Goal: Ask a question

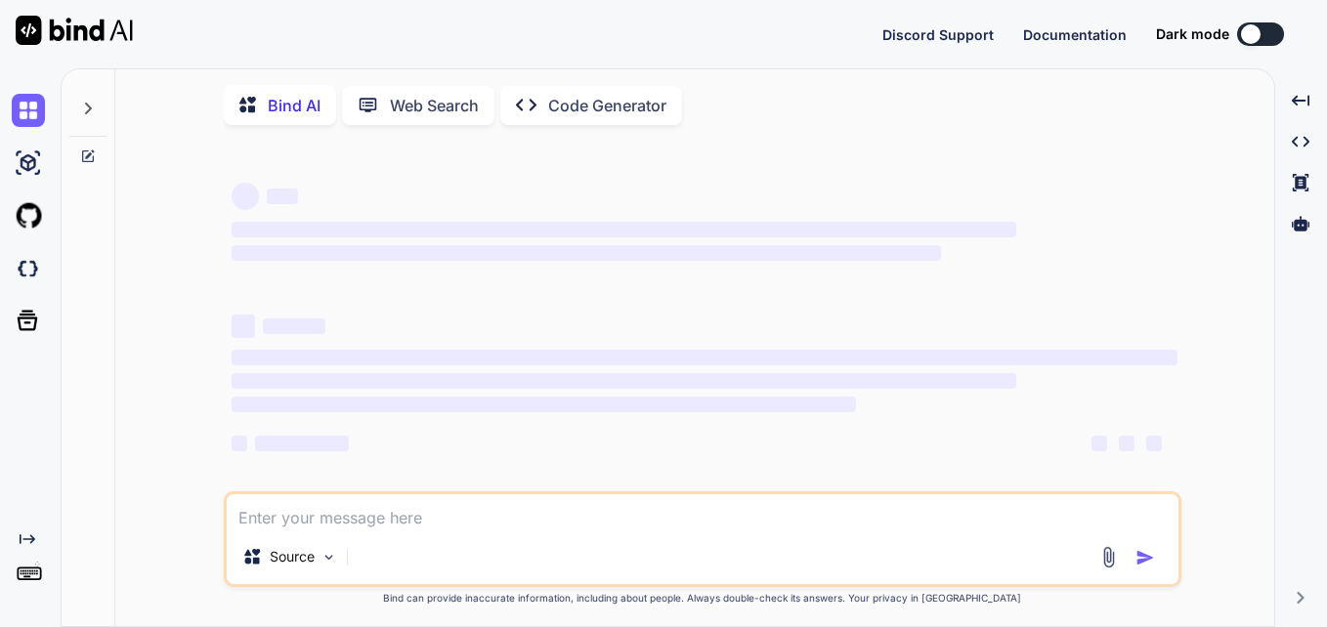
type textarea "x"
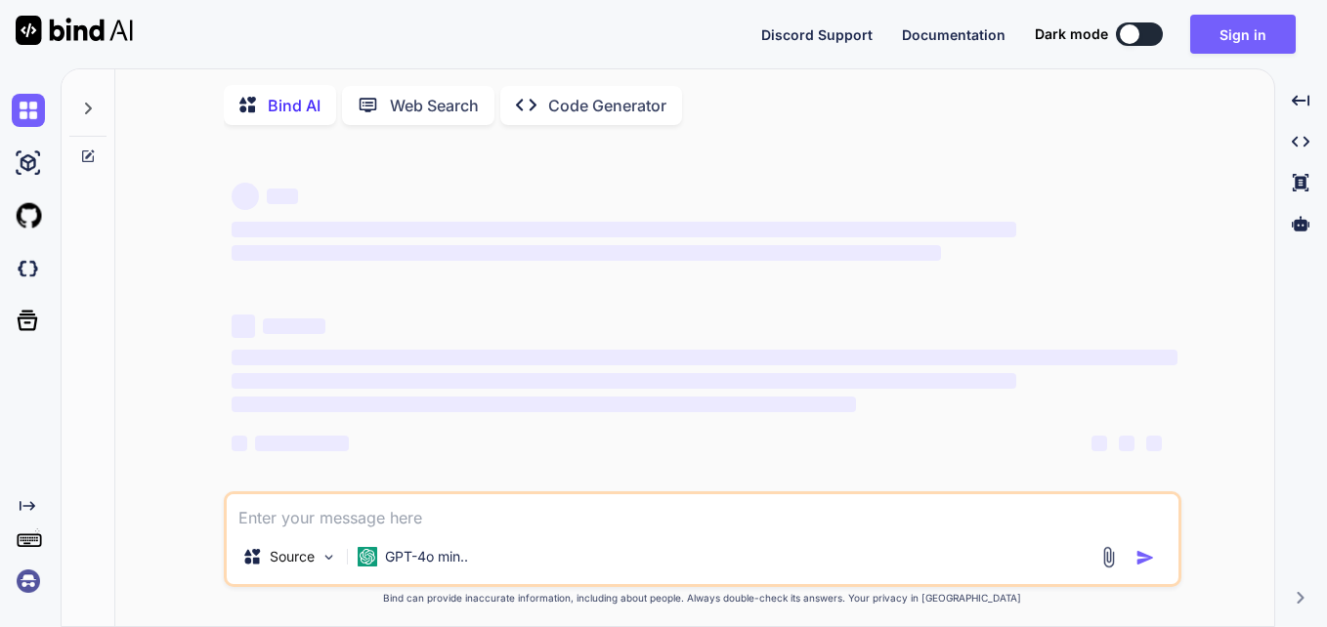
type textarea "x"
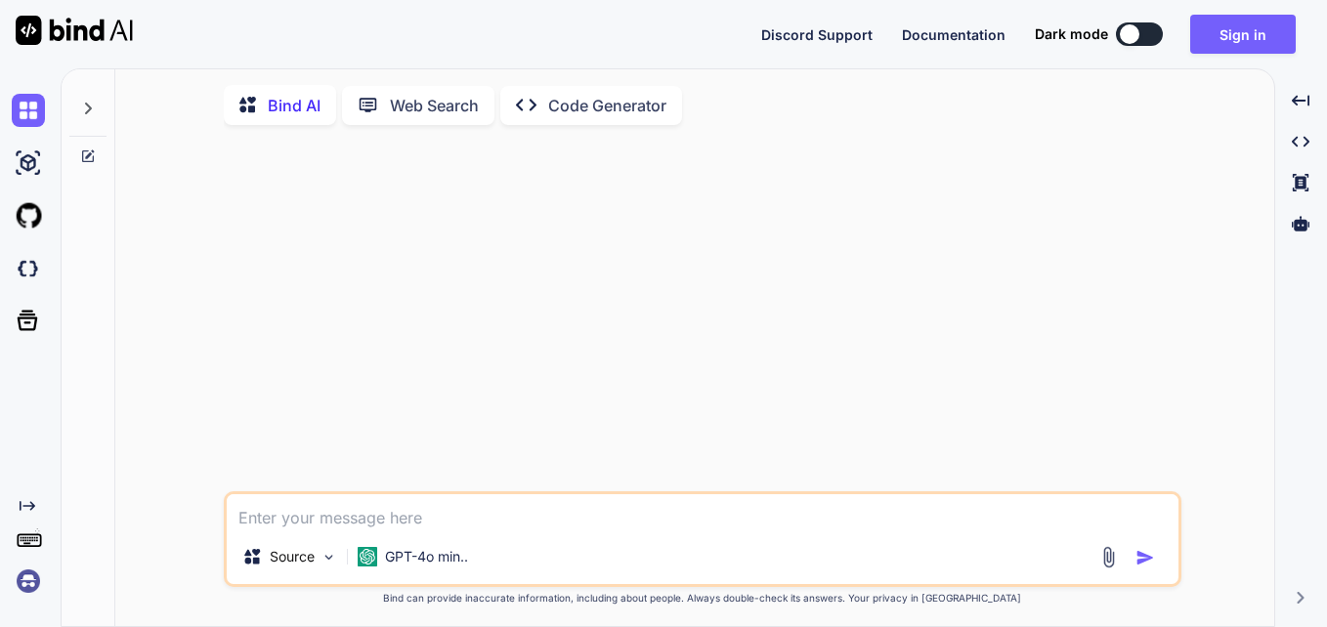
click at [91, 112] on icon at bounding box center [88, 109] width 16 height 16
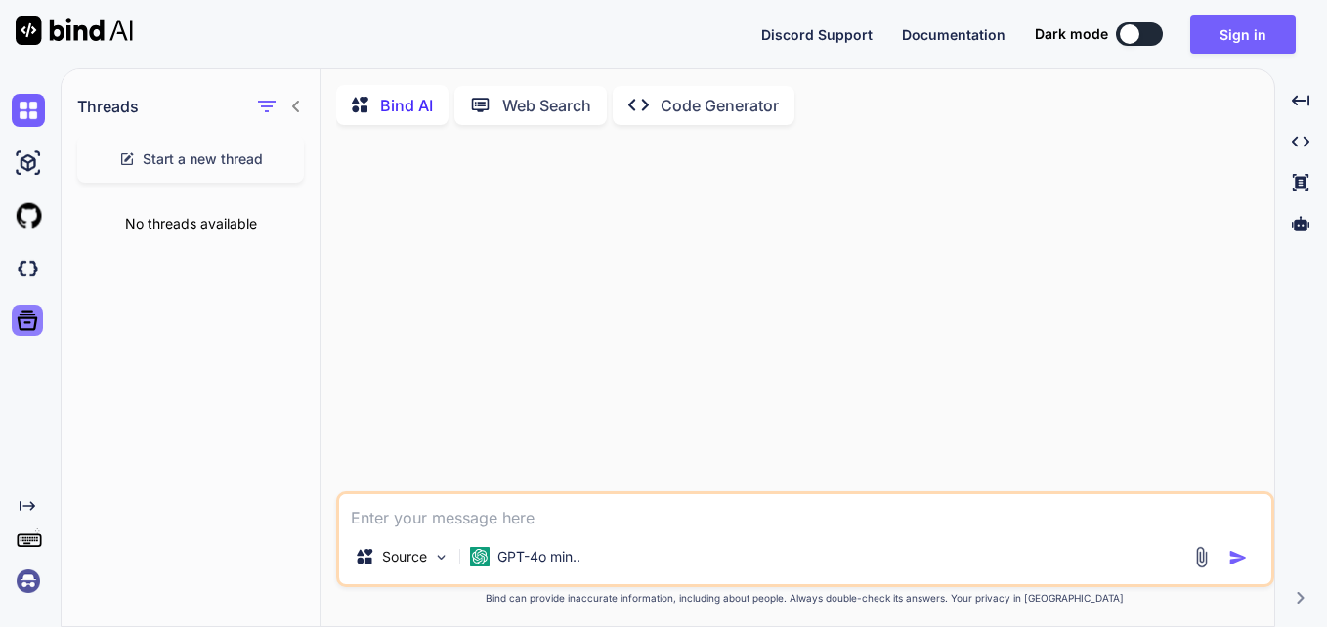
click at [28, 328] on icon at bounding box center [27, 320] width 27 height 27
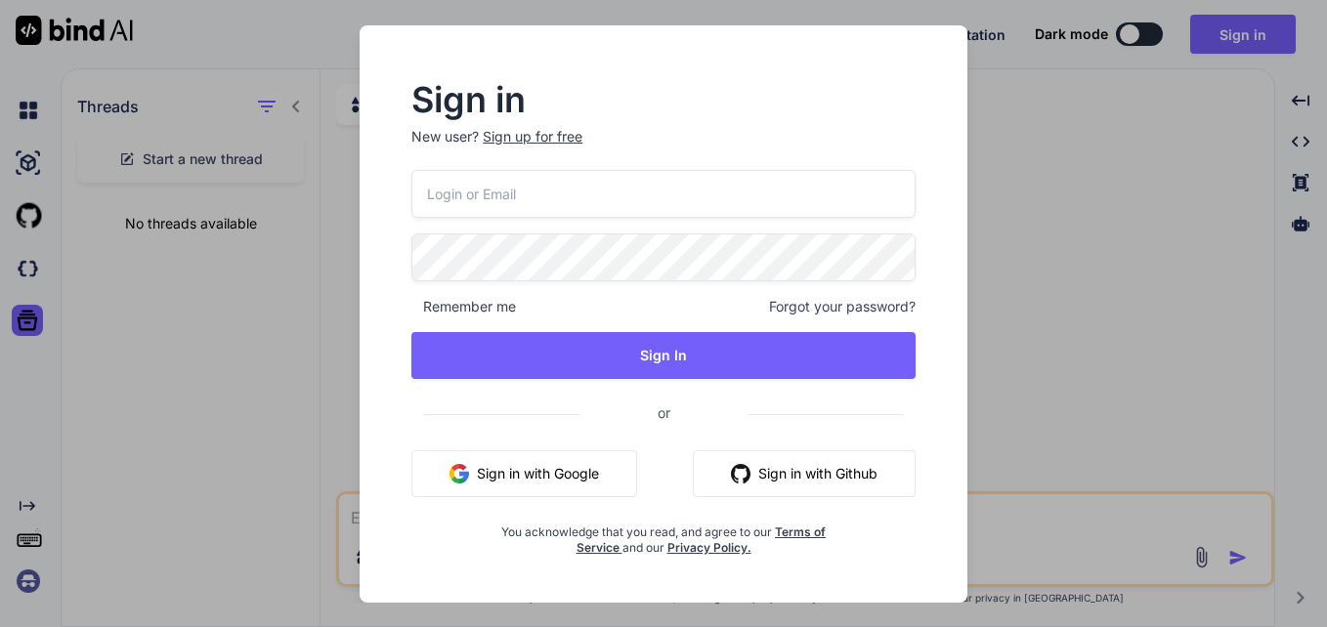
click at [697, 186] on input "email" at bounding box center [663, 194] width 504 height 48
click at [495, 192] on input "[EMAIL_ADDRESS][DOMAIN_NAME]" at bounding box center [663, 194] width 504 height 48
type input "[EMAIL_ADDRESS][DOMAIN_NAME]"
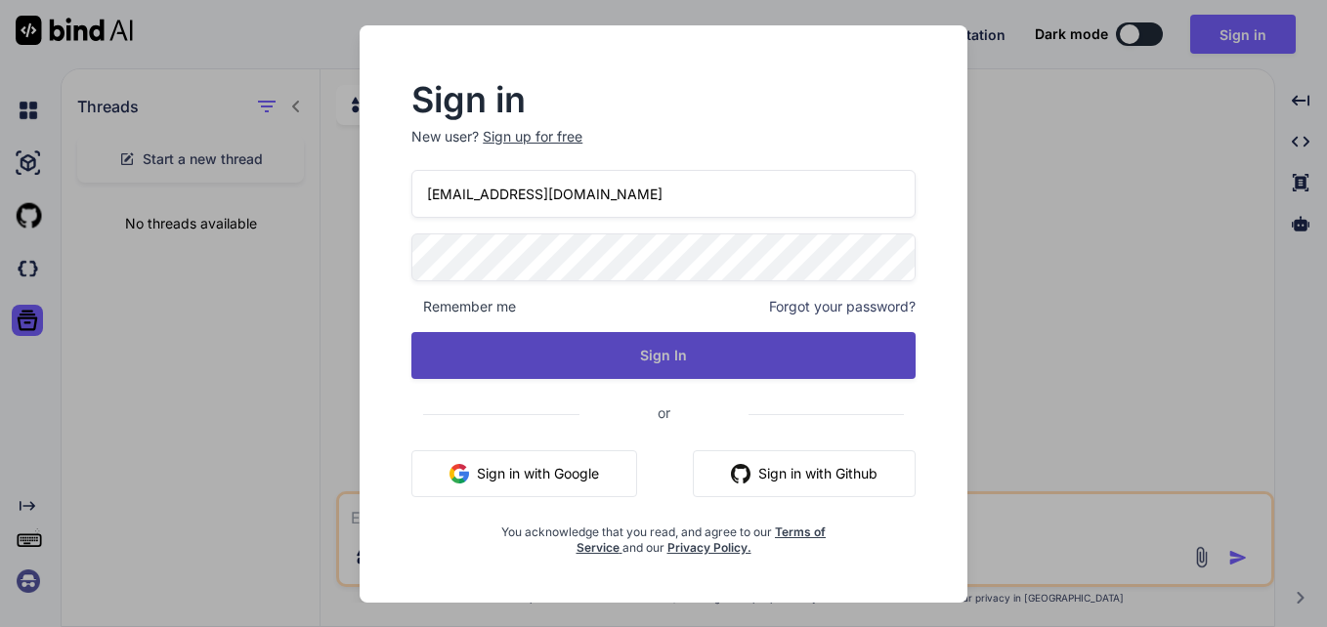
click at [585, 346] on button "Sign In" at bounding box center [663, 355] width 504 height 47
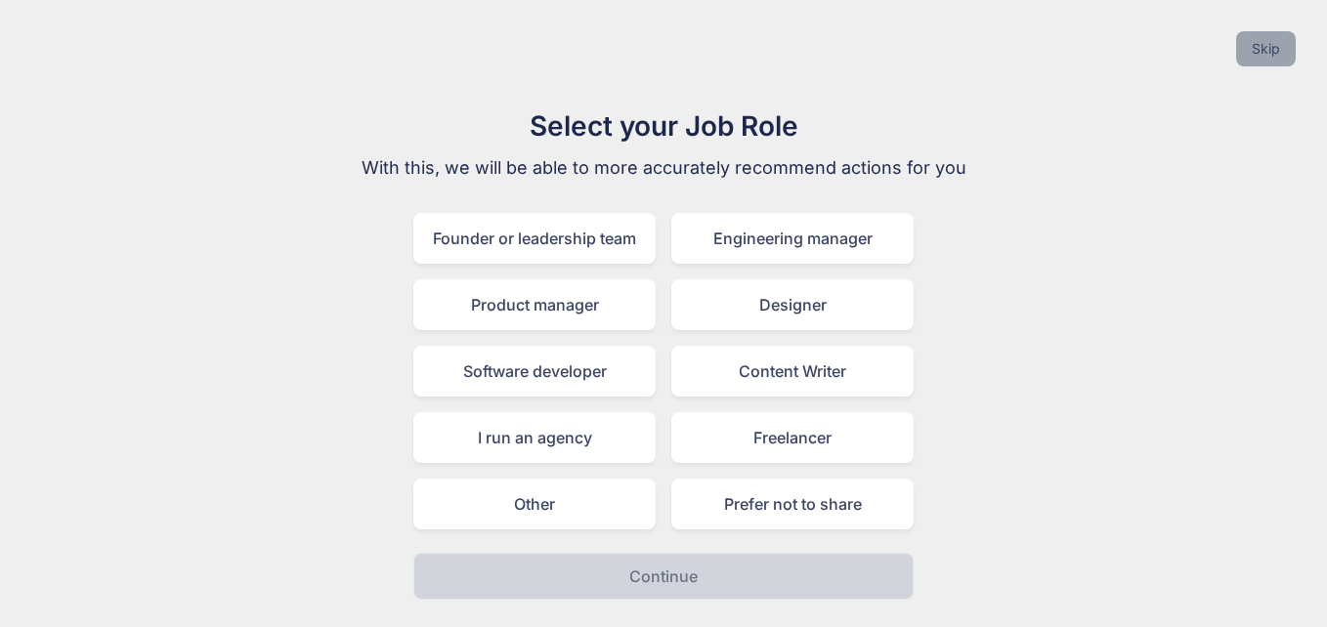
click at [1259, 52] on button "Skip" at bounding box center [1266, 48] width 60 height 35
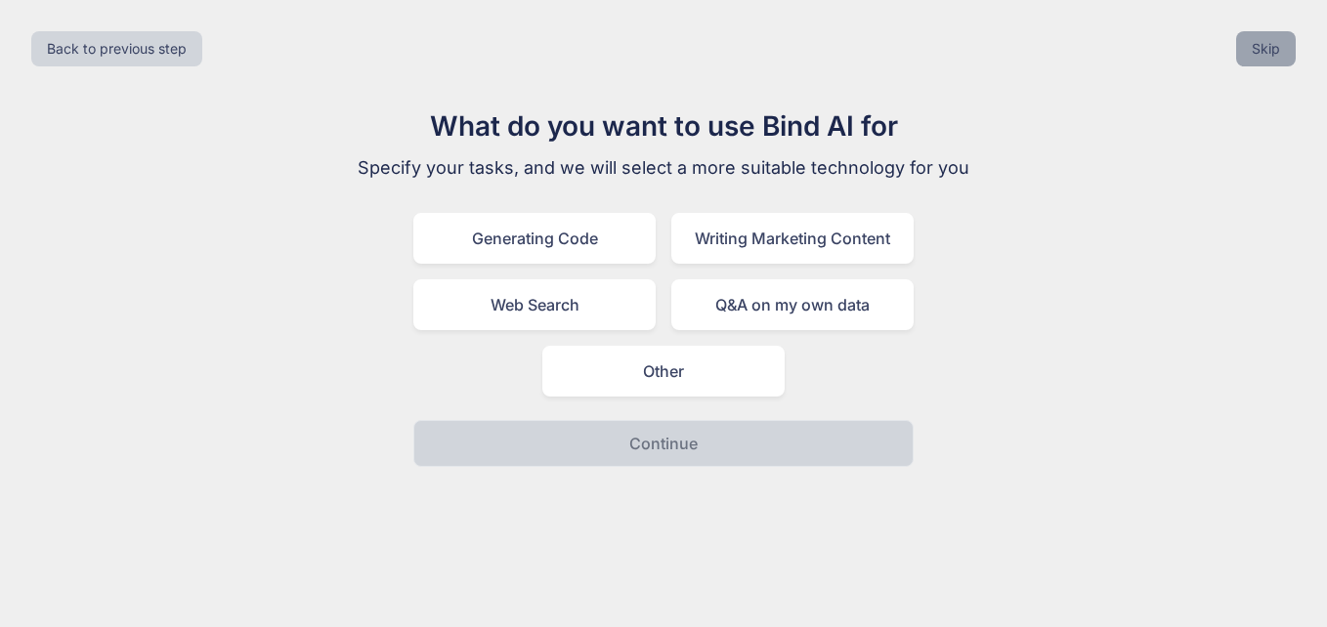
click at [1259, 52] on button "Skip" at bounding box center [1266, 48] width 60 height 35
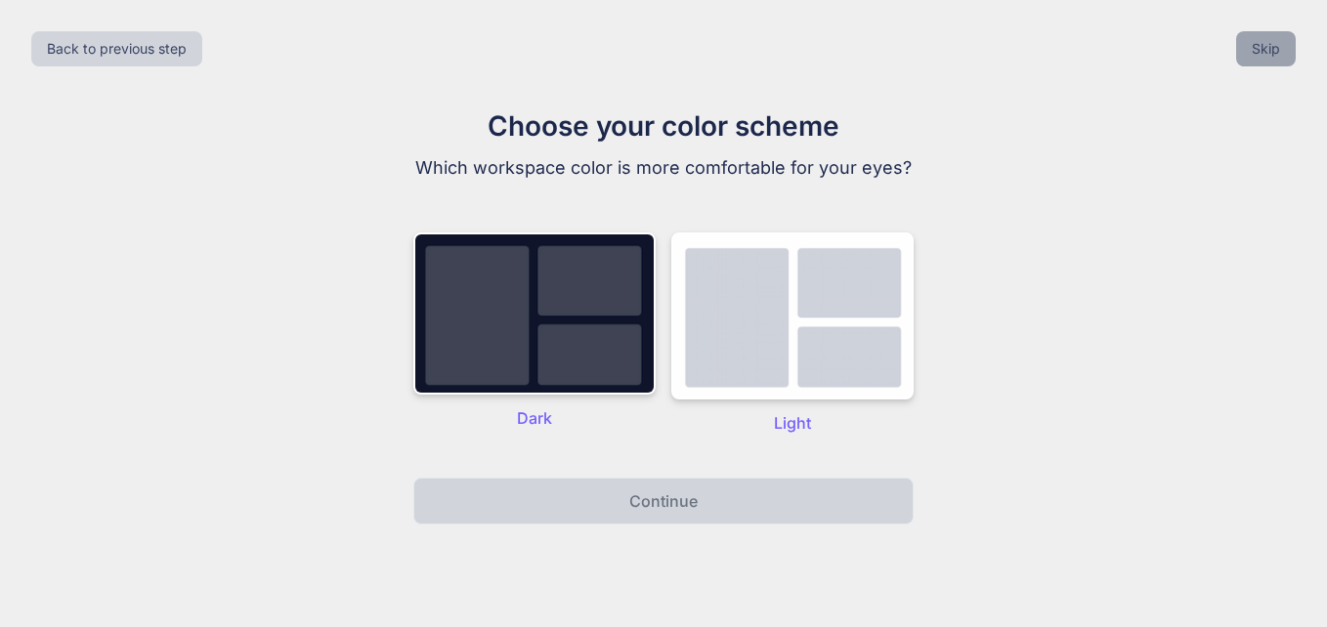
click at [1259, 52] on button "Skip" at bounding box center [1266, 48] width 60 height 35
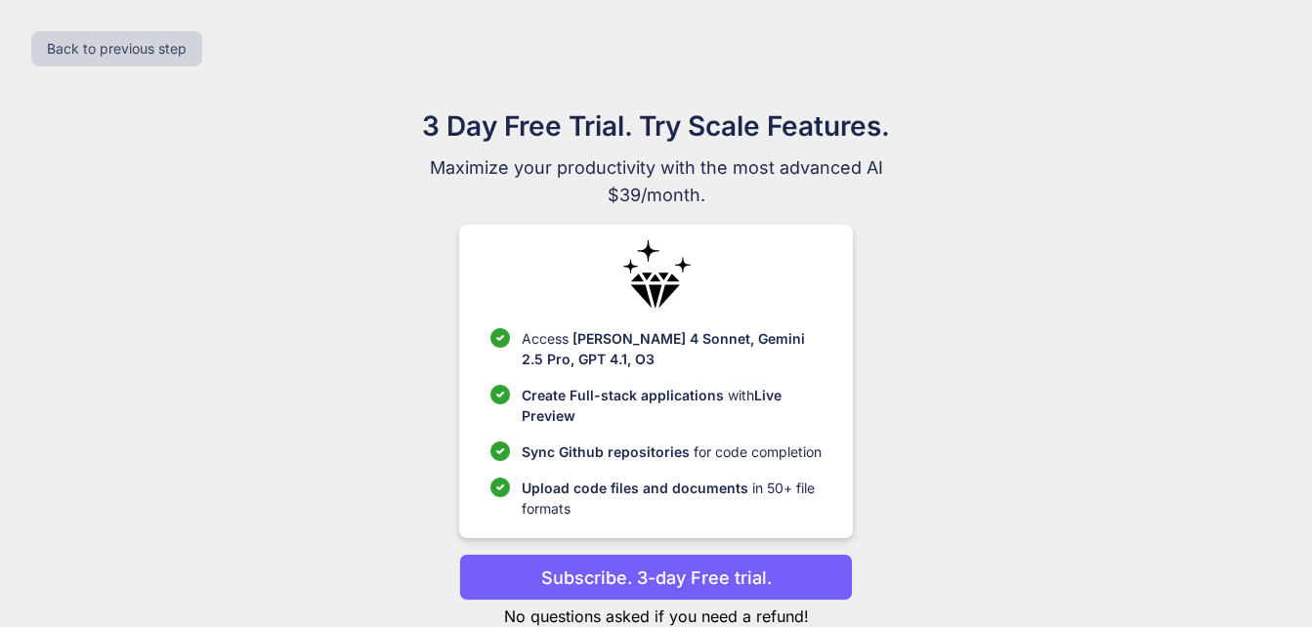
scroll to position [56, 0]
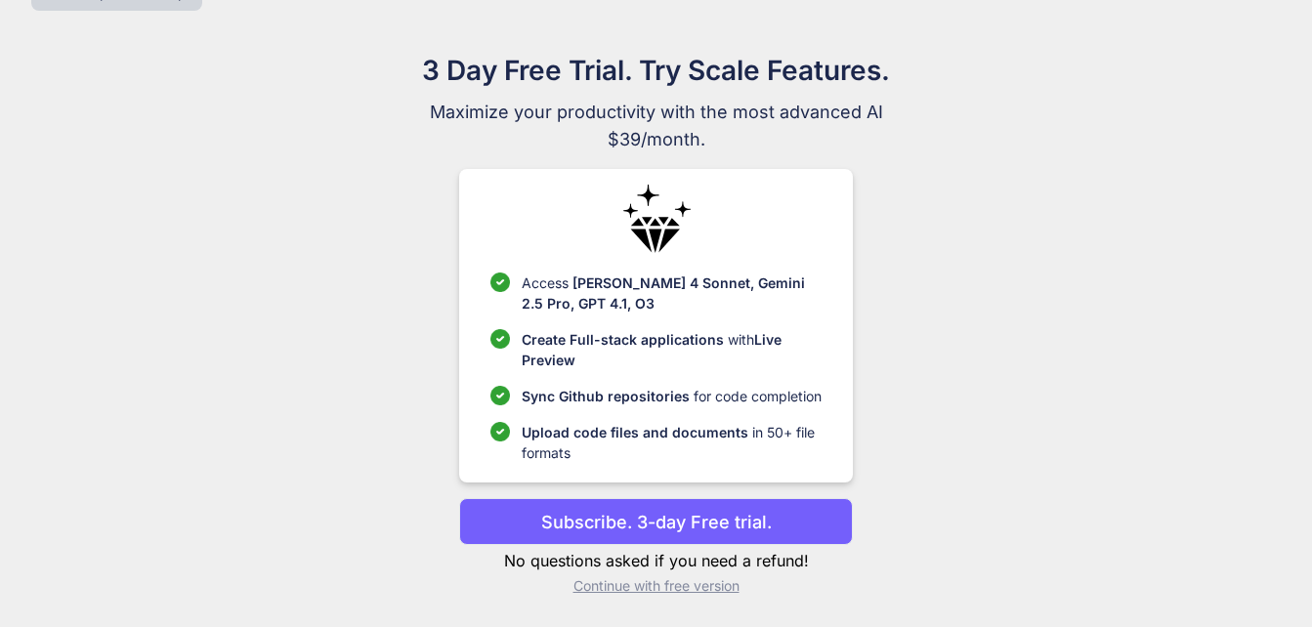
click at [648, 588] on p "Continue with free version" at bounding box center [656, 586] width 394 height 20
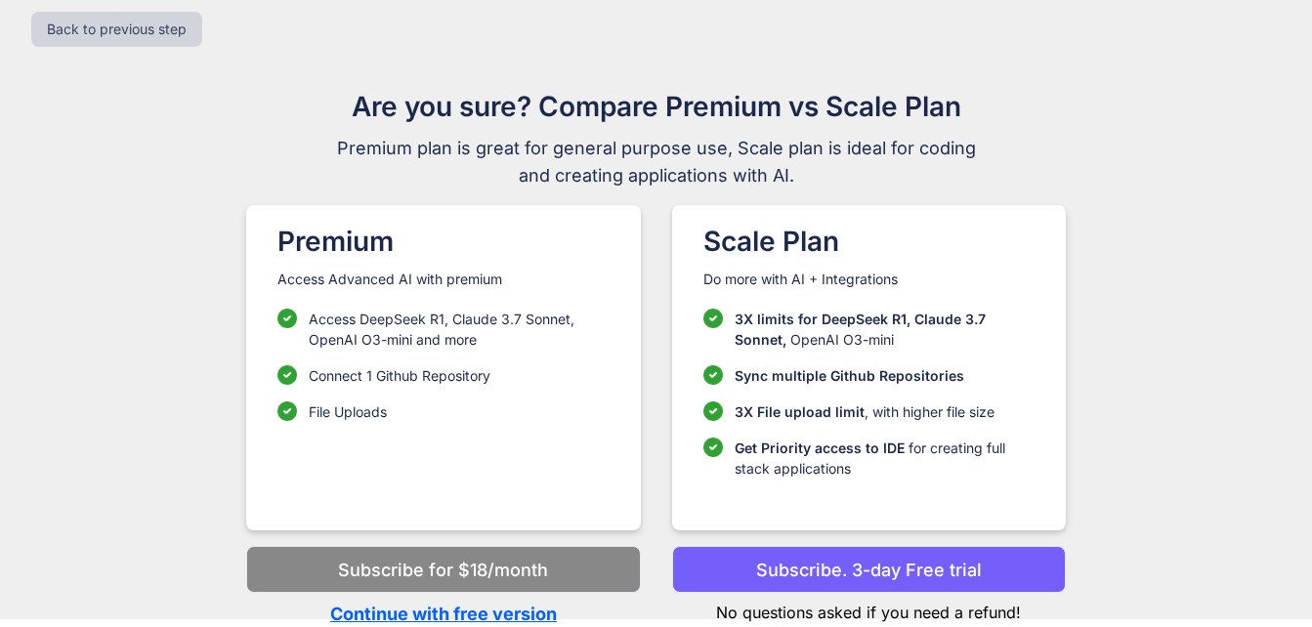
click at [451, 612] on p "Continue with free version" at bounding box center [443, 614] width 394 height 26
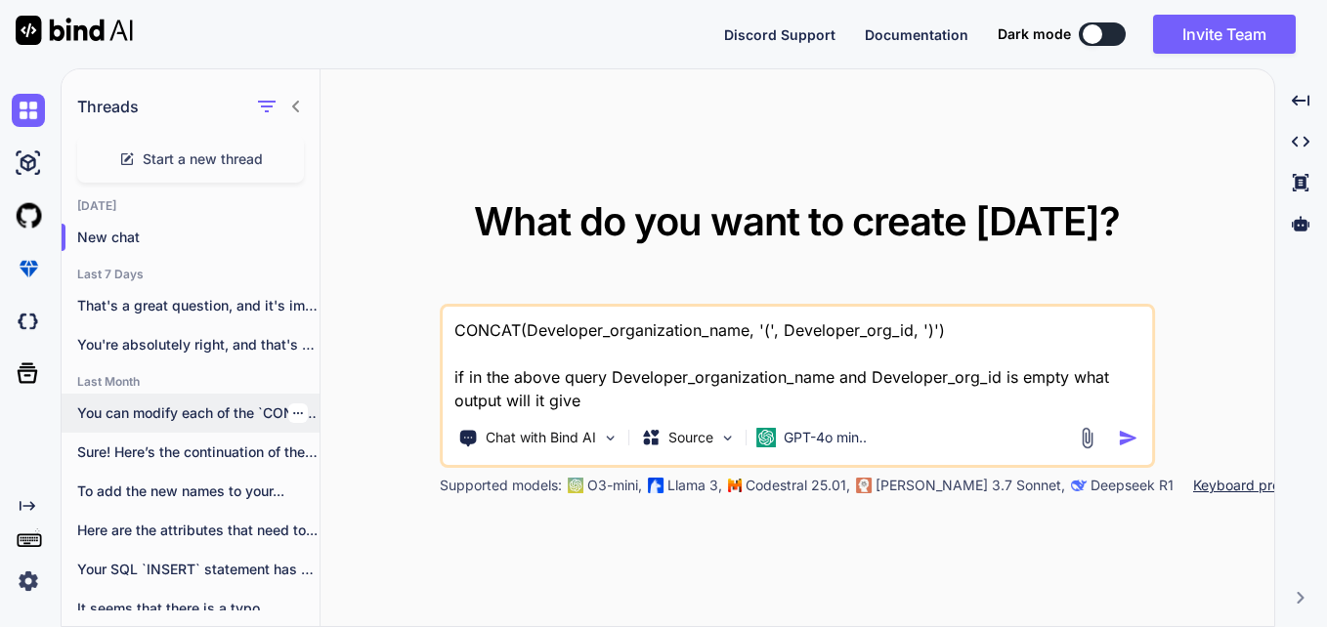
click at [189, 416] on p "You can modify each of the `CONCAT`..." at bounding box center [198, 414] width 242 height 20
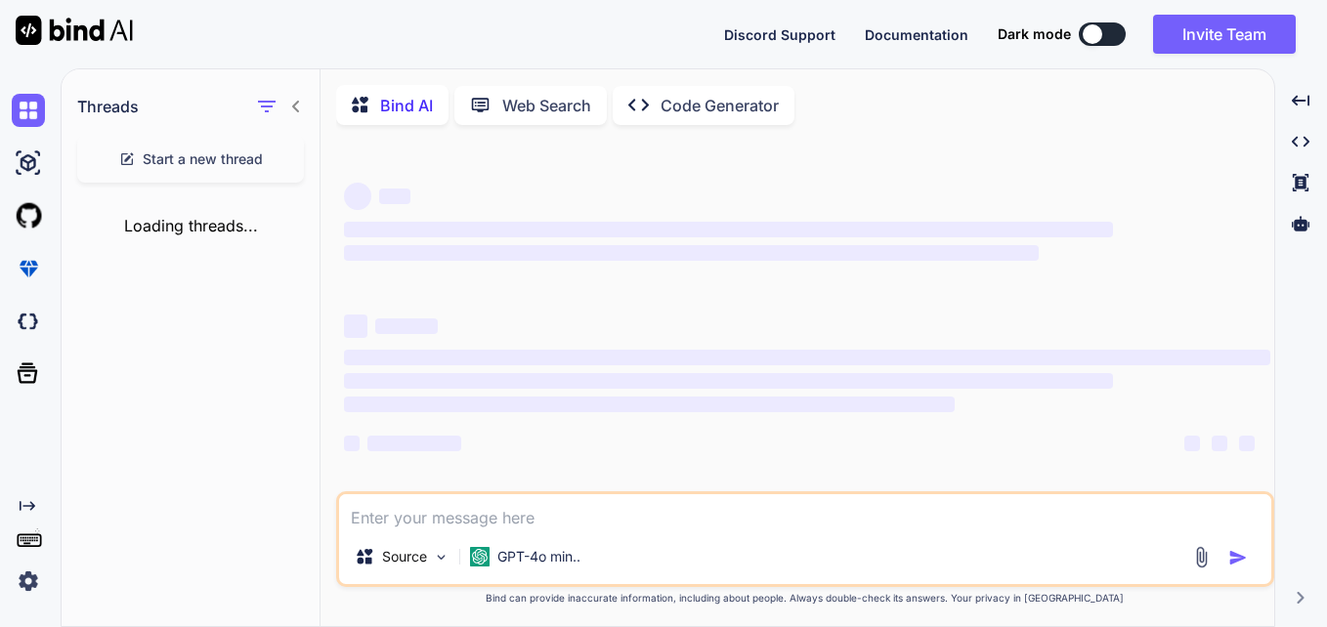
type textarea "x"
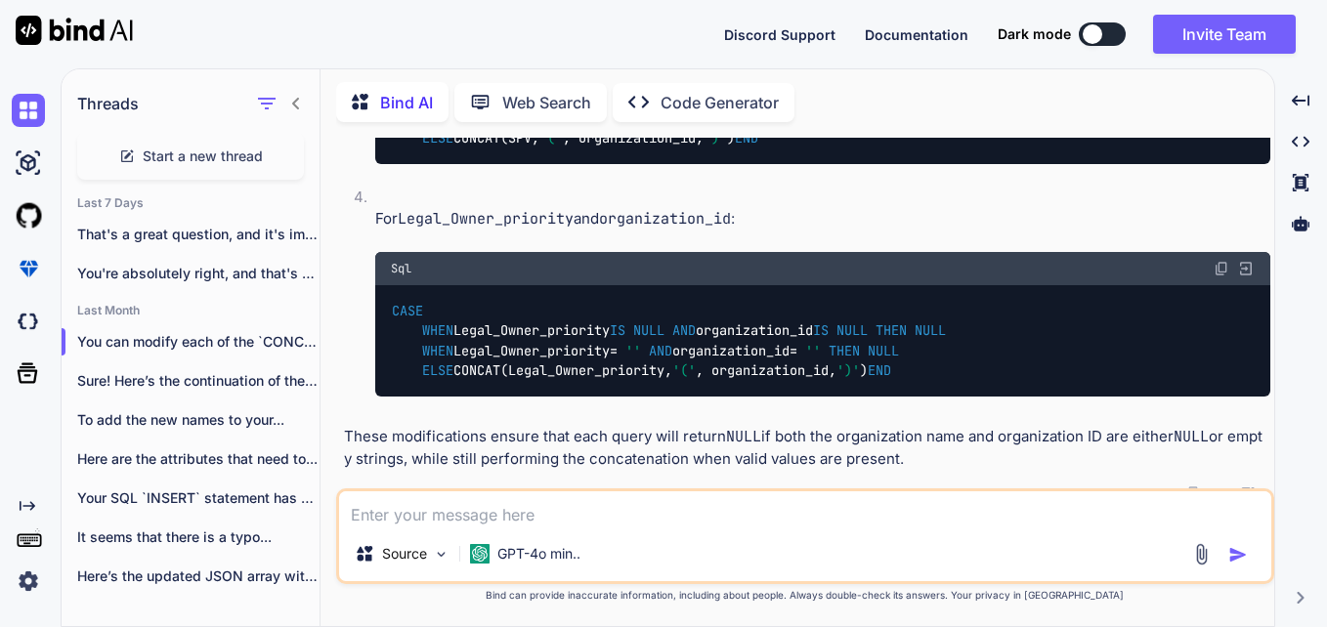
scroll to position [1896, 0]
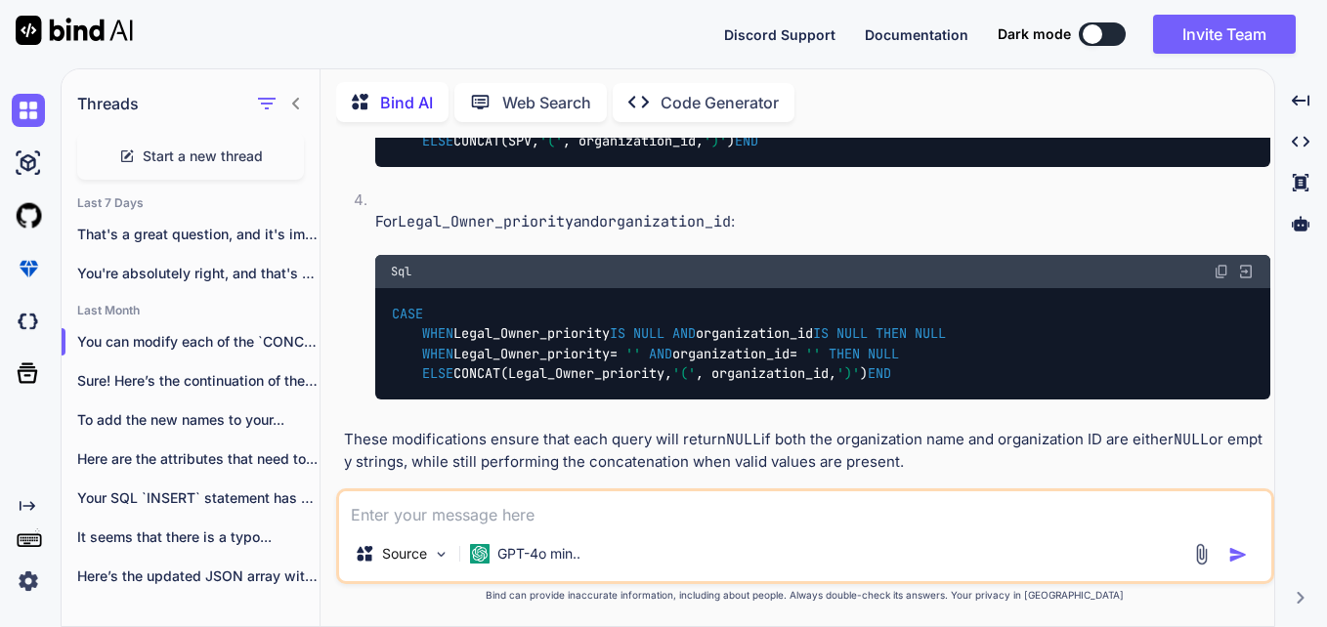
click at [207, 153] on span "Start a new thread" at bounding box center [203, 157] width 120 height 20
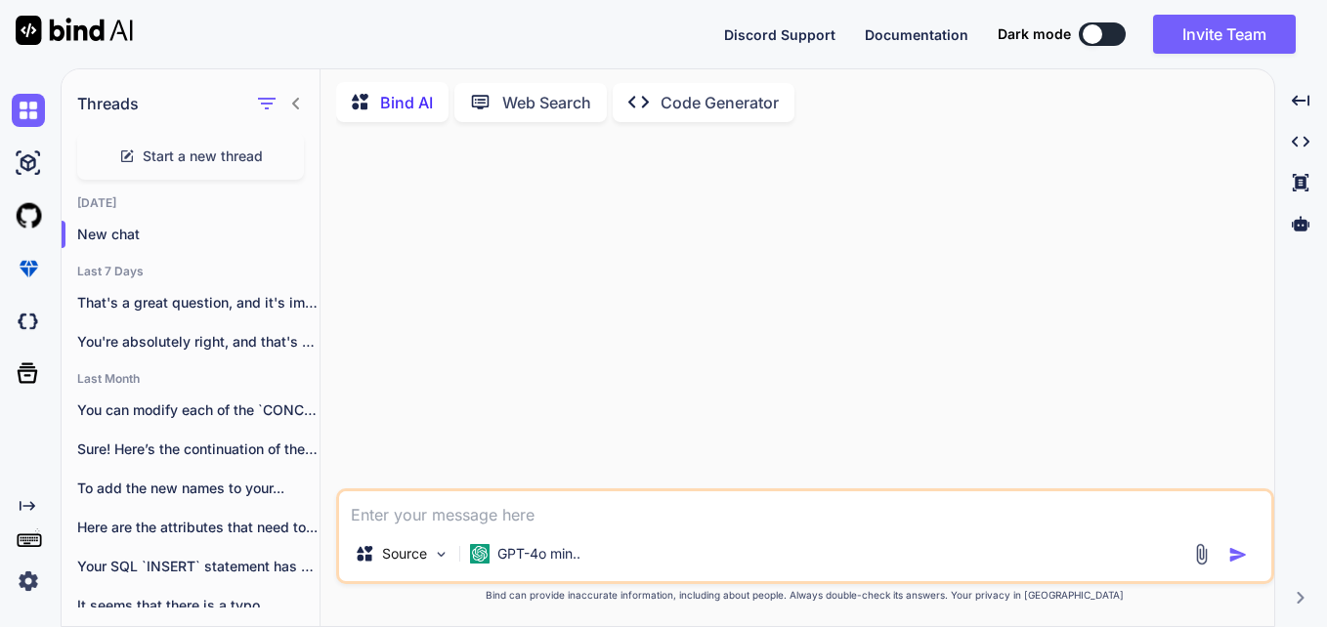
click at [486, 511] on textarea at bounding box center [805, 508] width 932 height 35
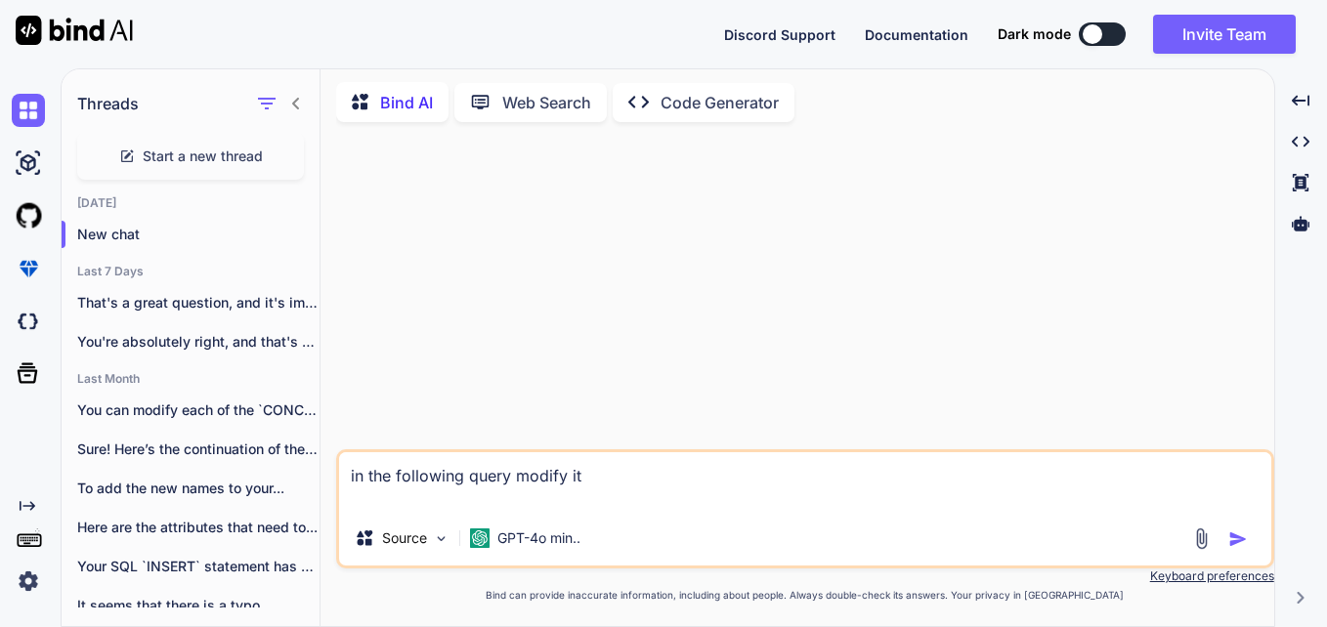
paste textarea "select (case when Originator='NaN' then Null else Originator End) as Originator…"
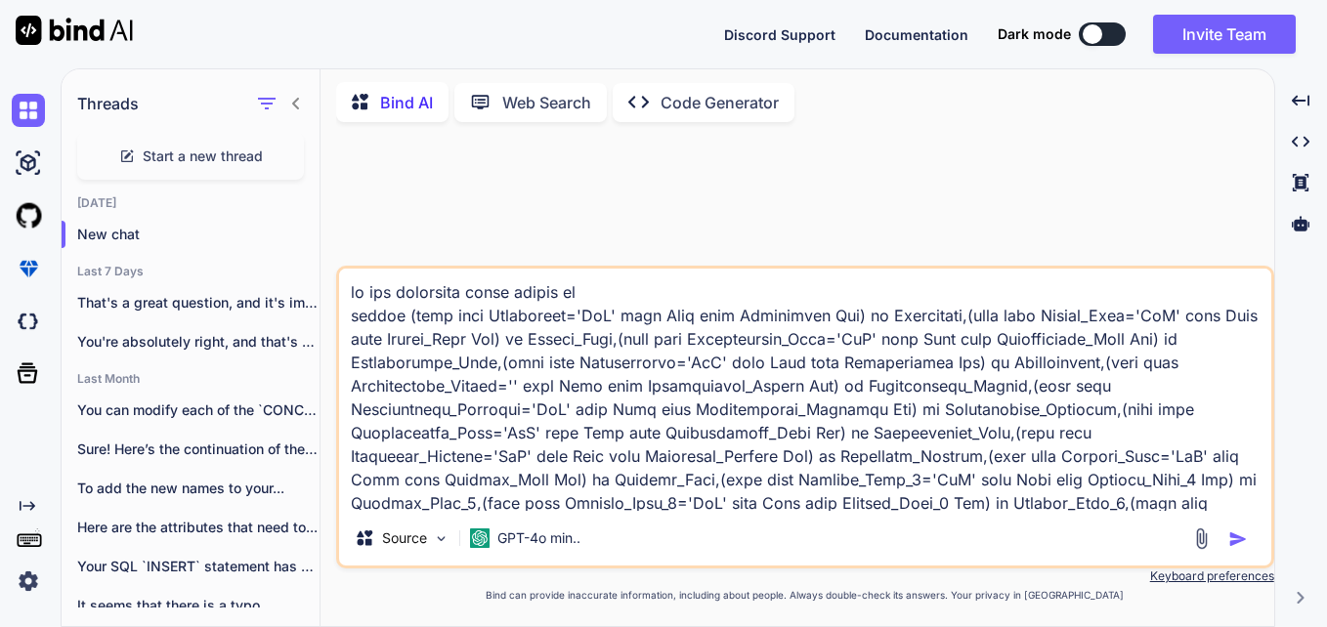
click at [623, 284] on textarea at bounding box center [805, 390] width 932 height 242
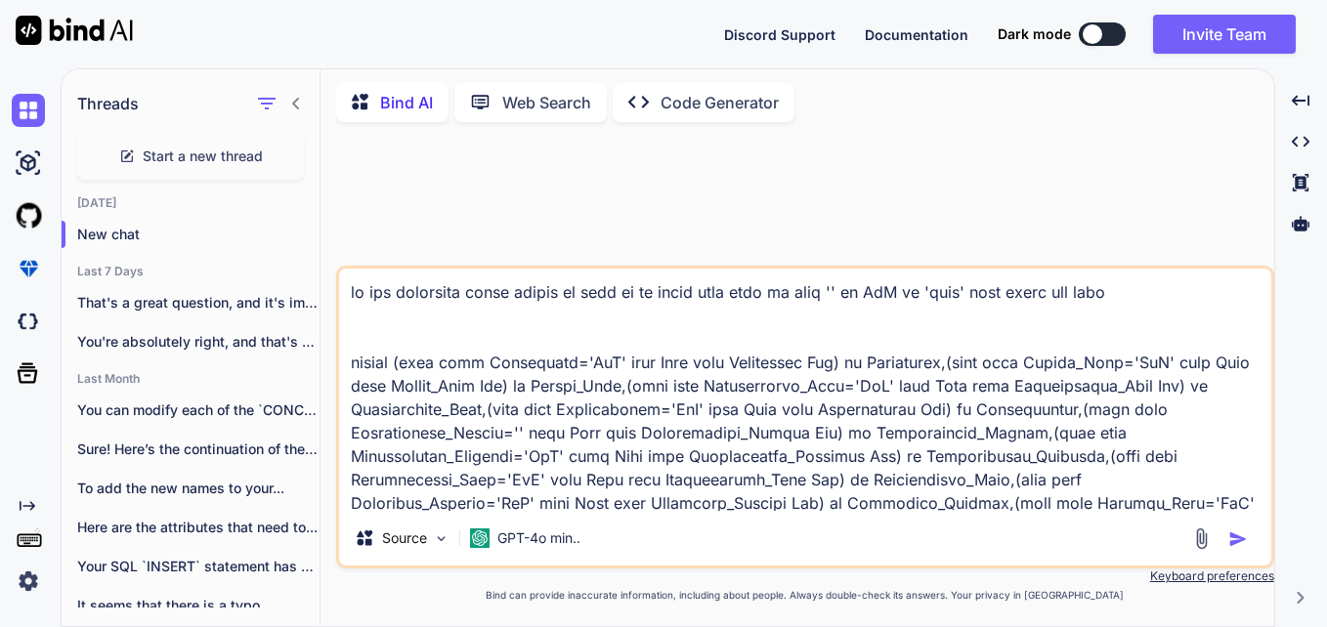
click at [1116, 295] on textarea at bounding box center [805, 390] width 932 height 242
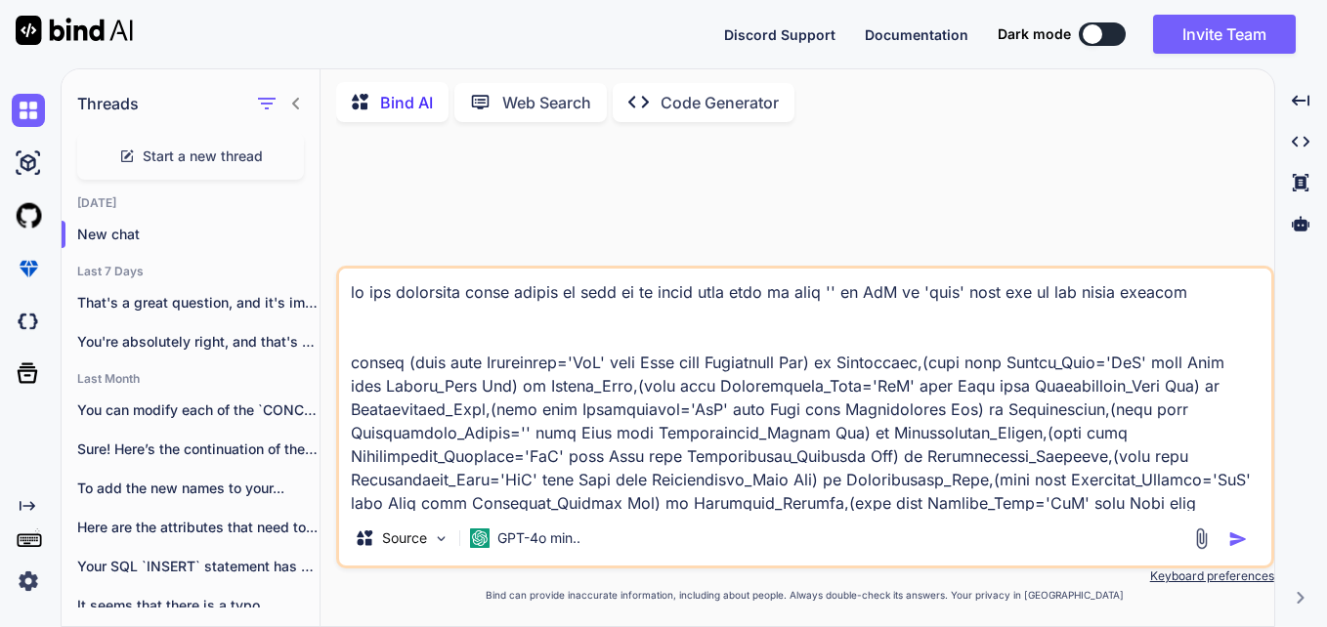
type textarea "in the following query modify it such as it gives null when it gets '' or NaN o…"
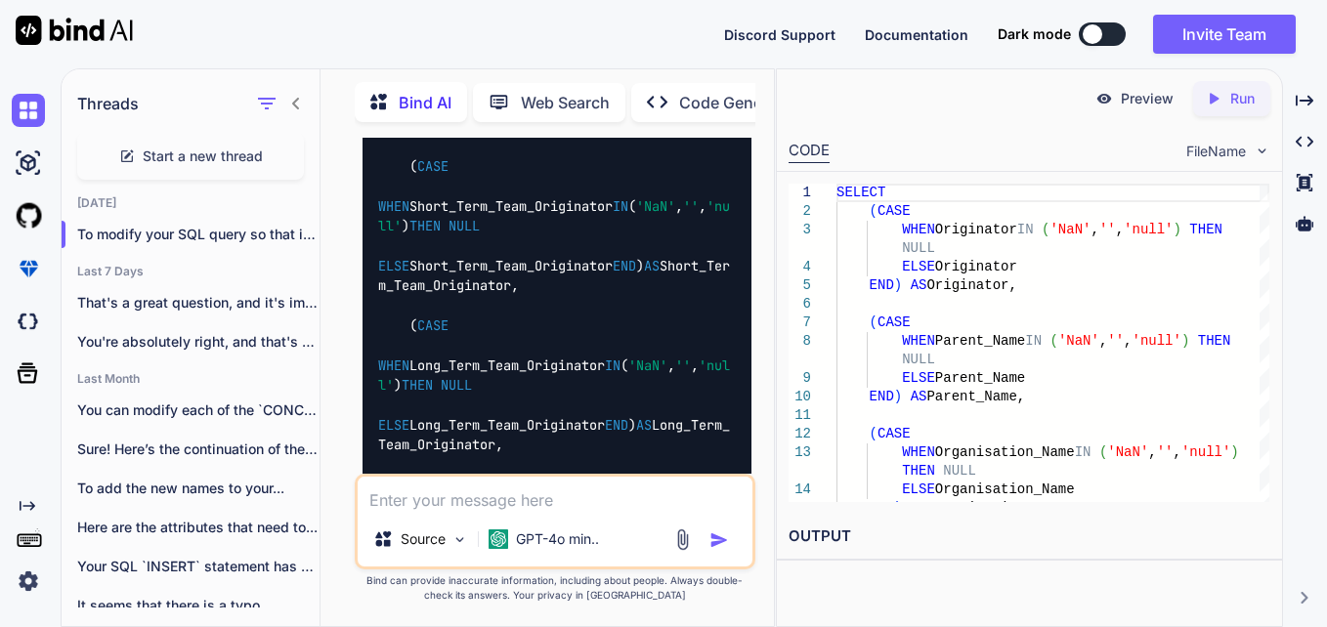
scroll to position [5872, 0]
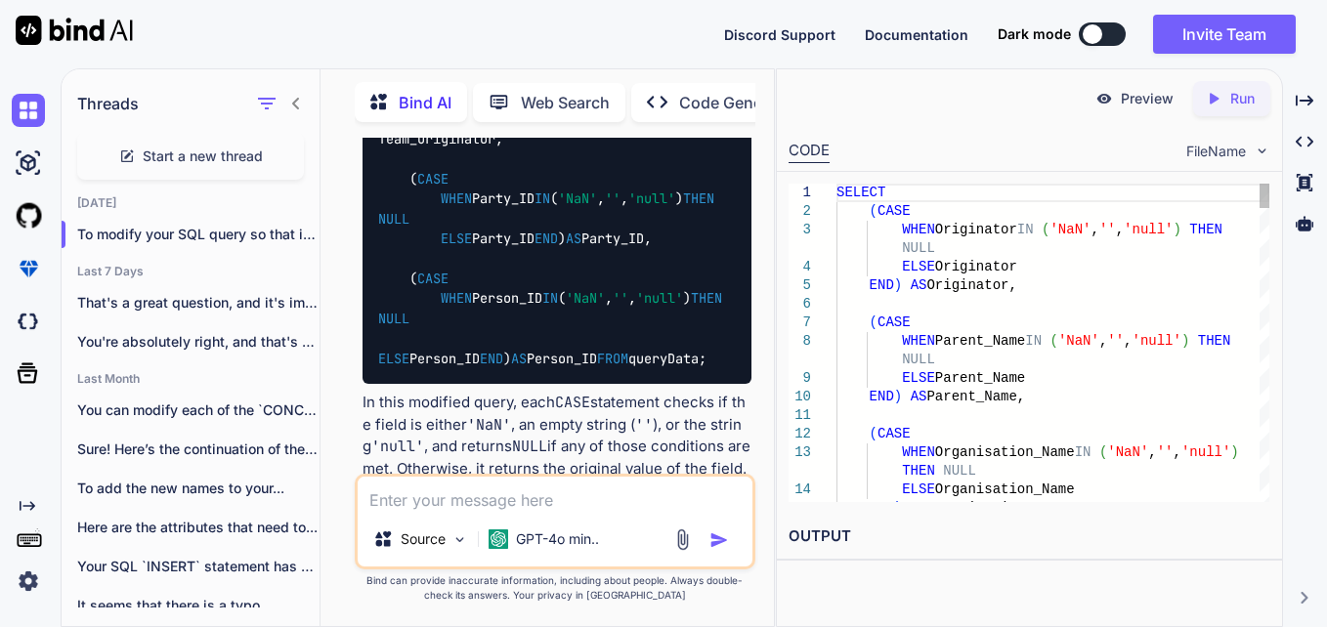
click at [837, 195] on span "SELECT" at bounding box center [860, 193] width 49 height 16
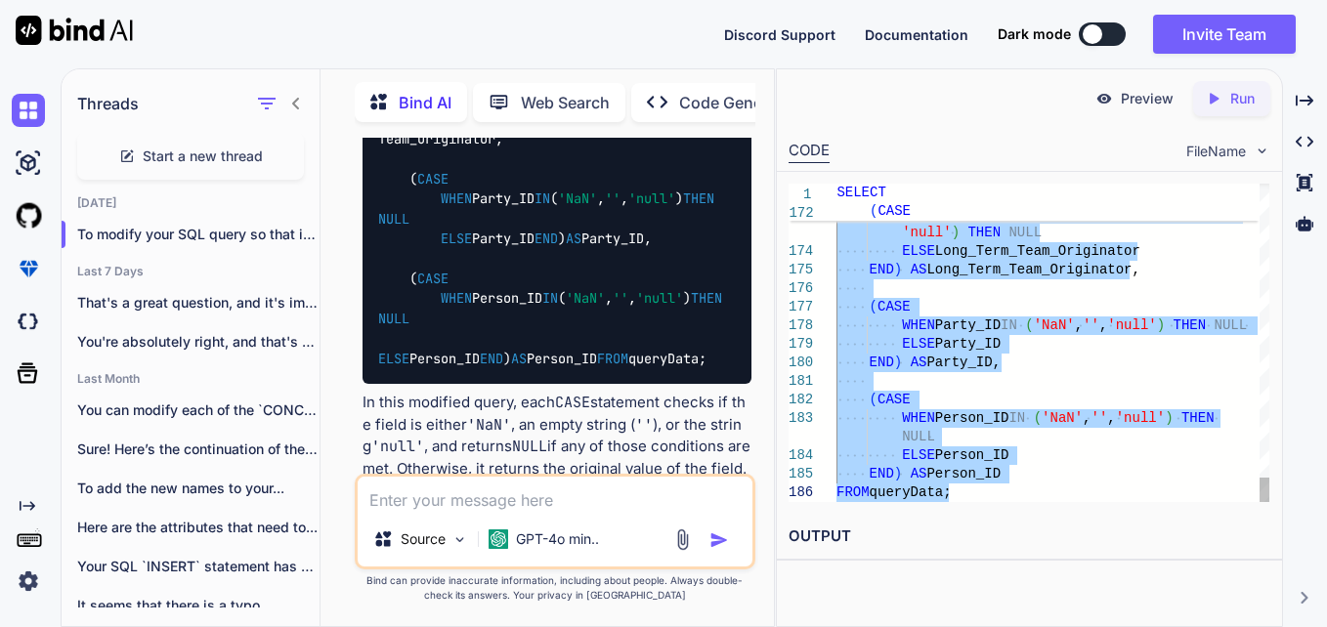
drag, startPoint x: 837, startPoint y: 195, endPoint x: 1049, endPoint y: 547, distance: 410.7
type textarea "SELECT (CASE WHEN Originator IN ('NaN', '', 'null') THEN NULL ELSE Originator E…"
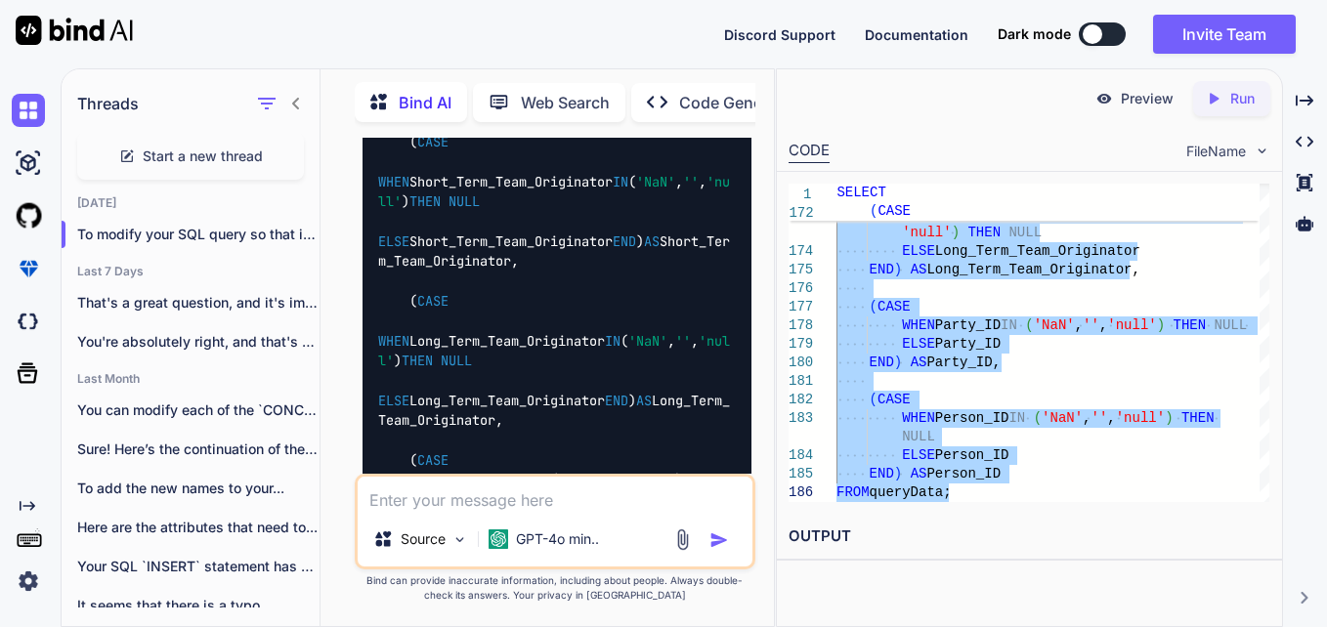
scroll to position [5872, 0]
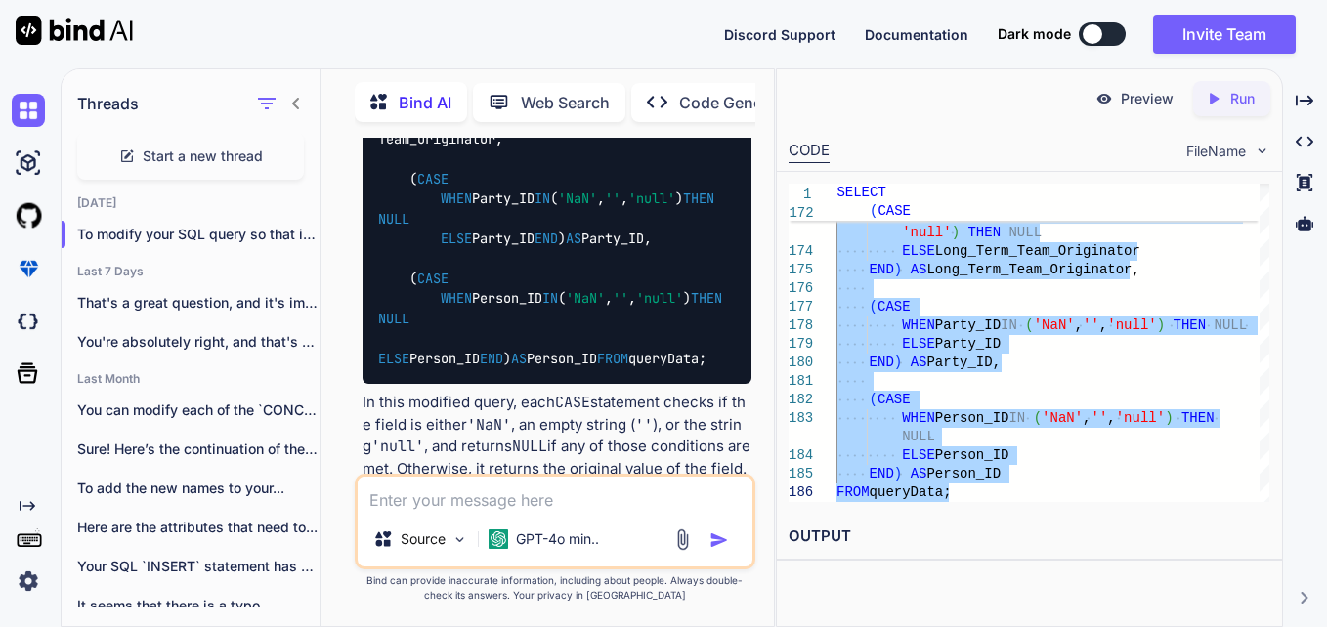
click at [513, 515] on div "Source GPT-4o min.." at bounding box center [556, 522] width 402 height 96
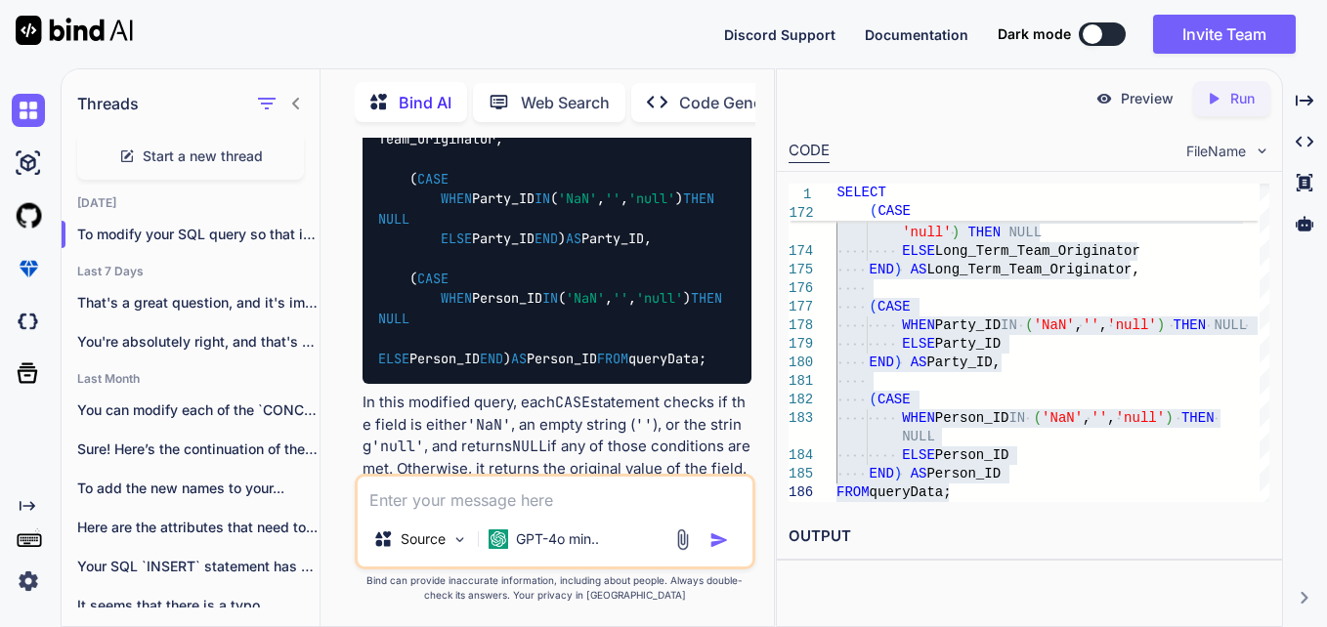
click at [506, 496] on textarea at bounding box center [556, 494] width 396 height 35
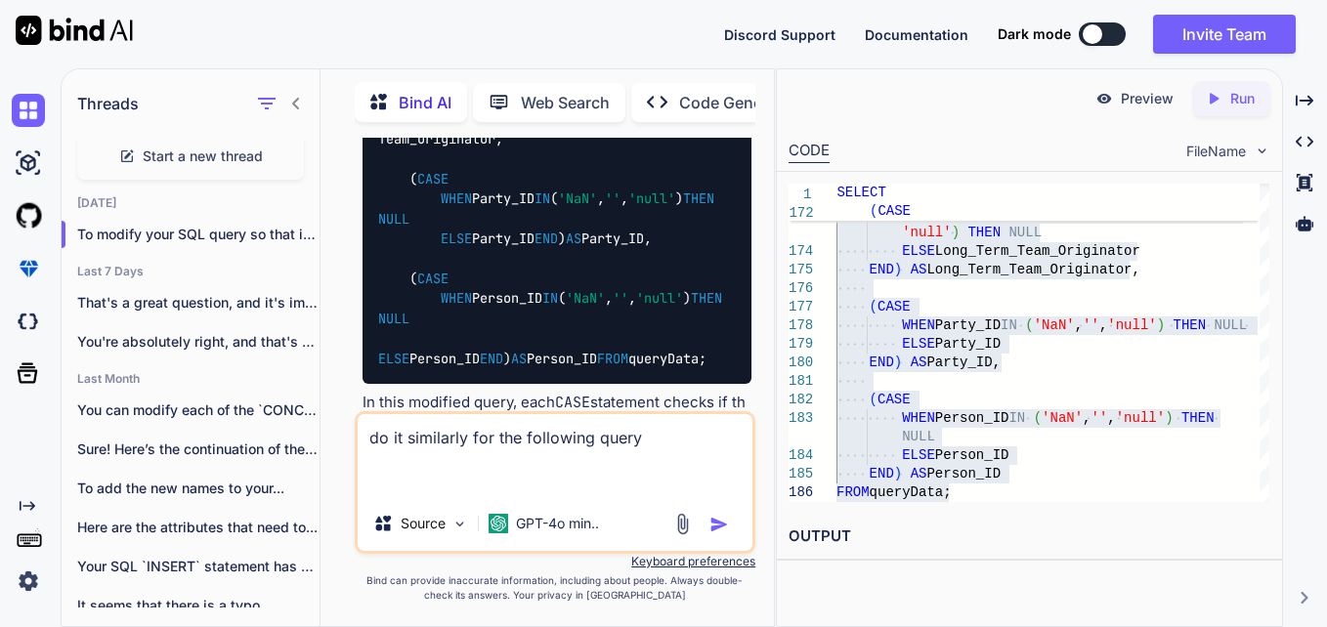
paste textarea "select (case when Originator='NaN' then Null else Originator End) as Originator…"
type textarea "do it similarly for the following query select (case when Originator='NaN' then…"
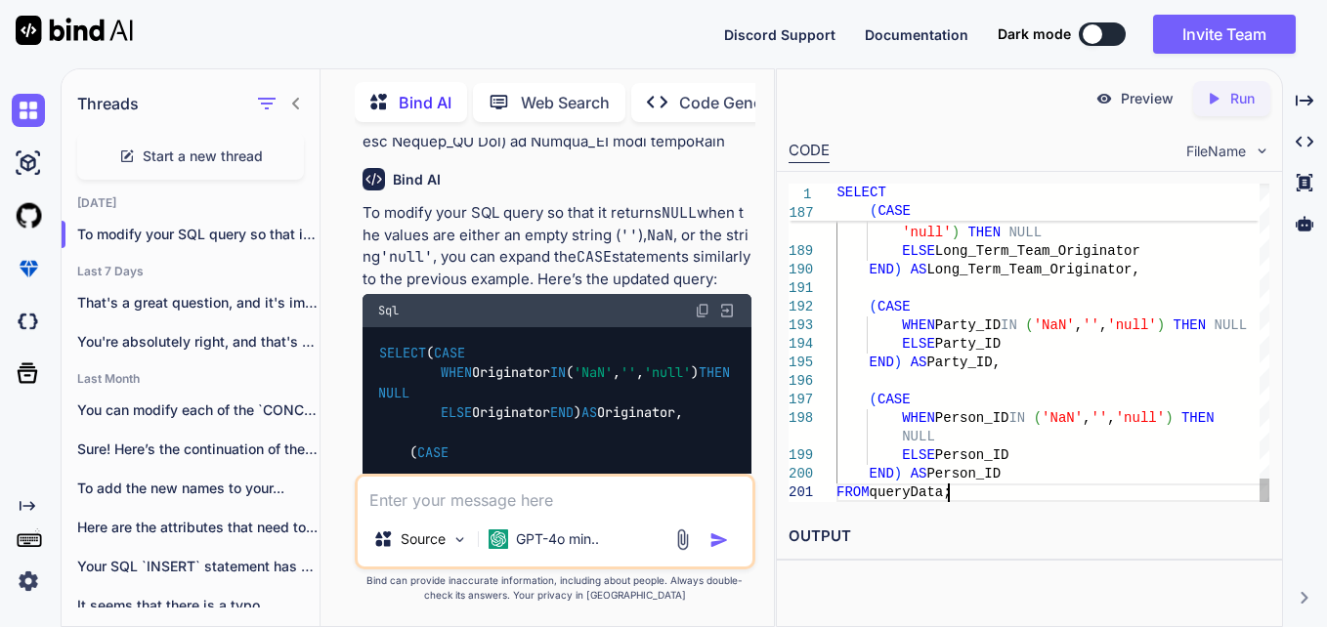
scroll to position [0, 0]
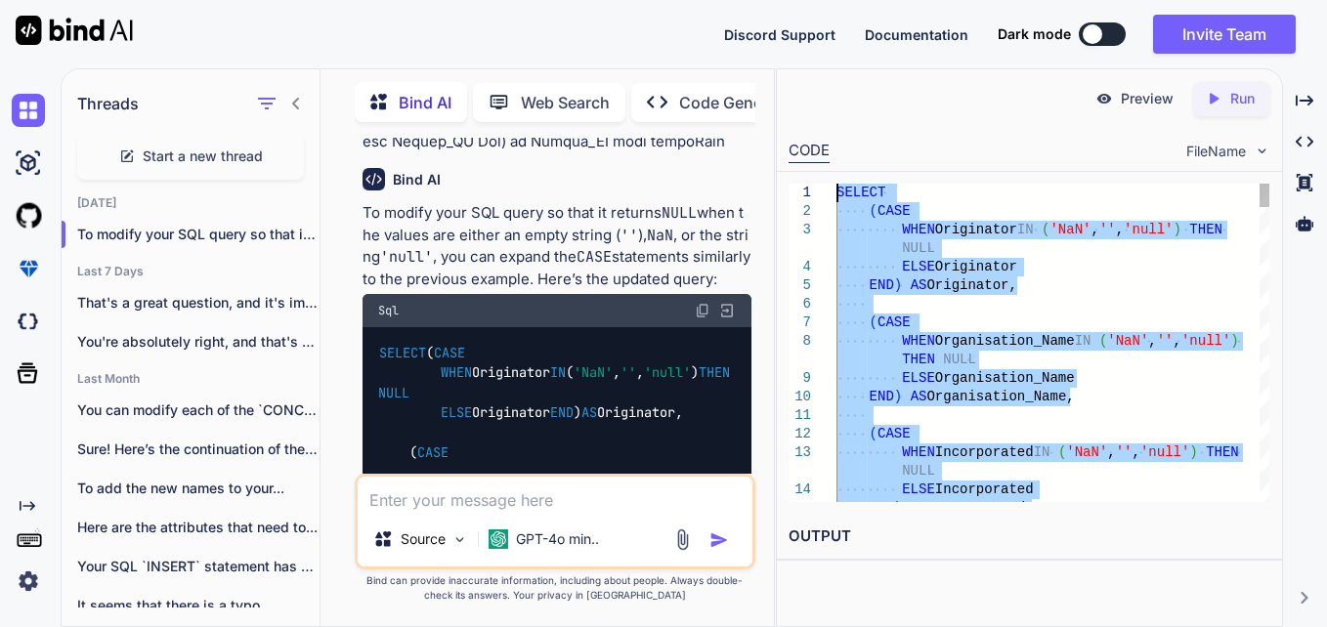
drag, startPoint x: 959, startPoint y: 498, endPoint x: 809, endPoint y: 113, distance: 413.0
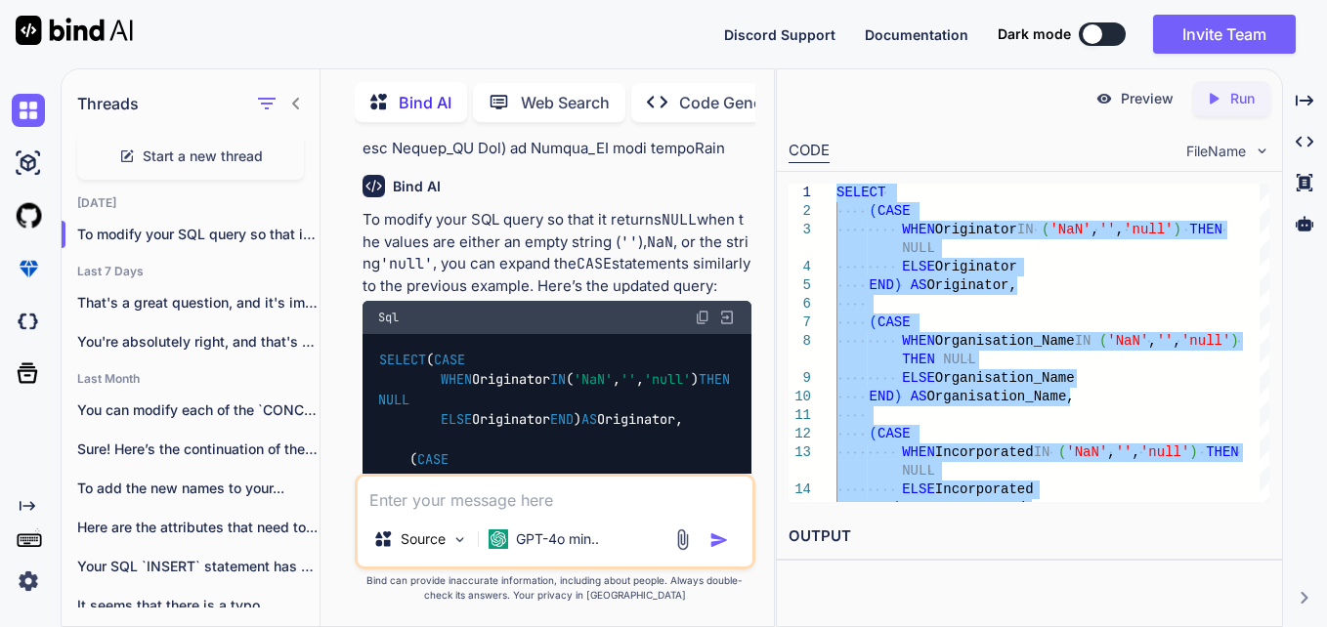
click at [725, 309] on img at bounding box center [727, 318] width 18 height 18
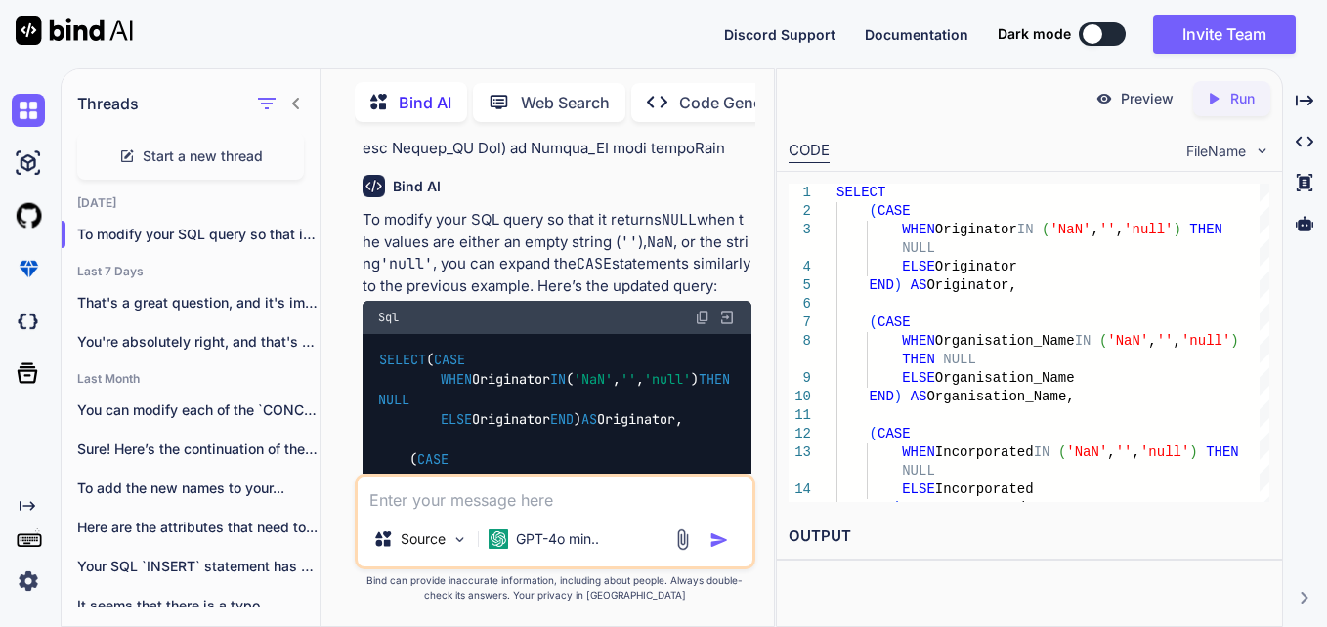
click at [726, 309] on img at bounding box center [727, 318] width 18 height 18
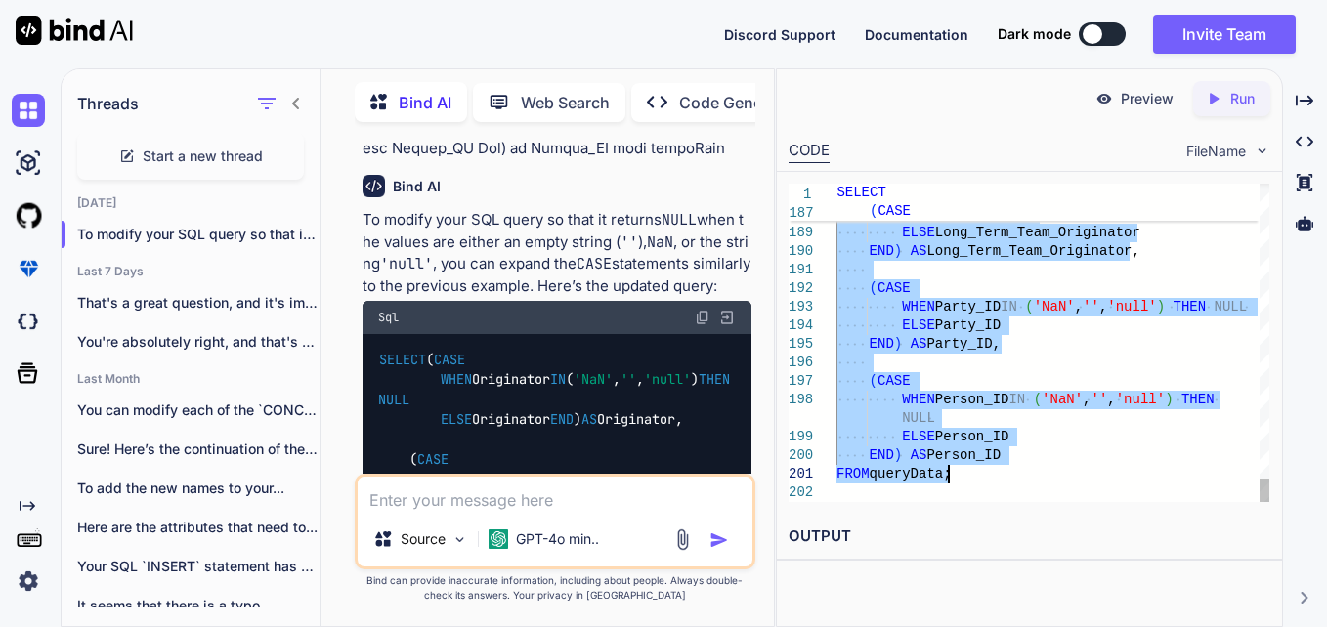
drag, startPoint x: 839, startPoint y: 193, endPoint x: 1017, endPoint y: 482, distance: 338.7
type textarea "SELECT (CASE WHEN Originator IN ('NaN', '', 'null') THEN NULL ELSE Originator E…"
